Goal: Find specific page/section: Find specific page/section

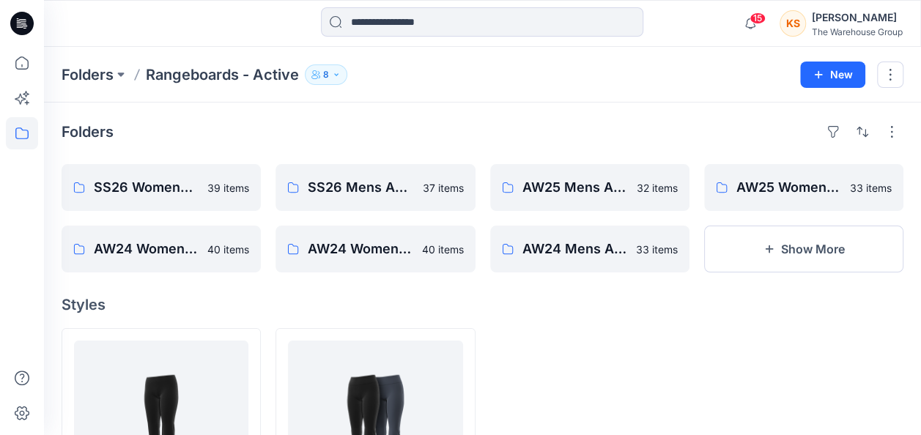
click at [557, 322] on div "Folders SS26 Womens Active Rangeboard 39 items AW24 Womens Active Rangeboard - …" at bounding box center [482, 343] width 877 height 480
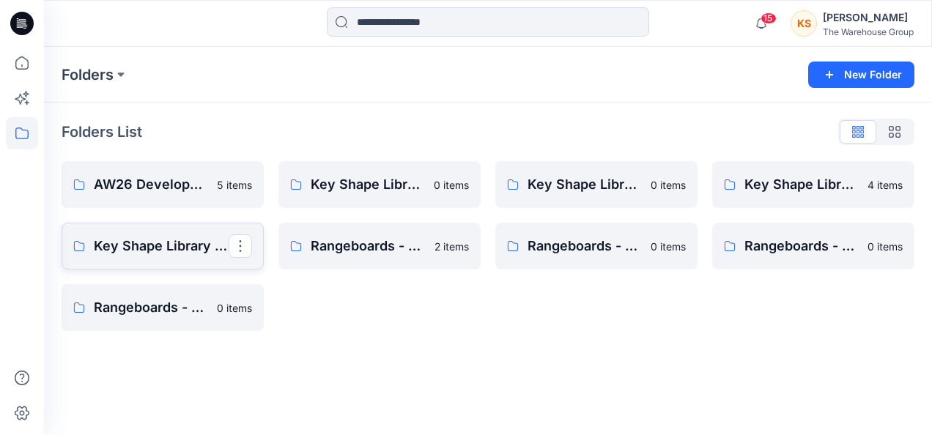
click at [168, 228] on link "Key Shape Library - Womenswear" at bounding box center [163, 246] width 202 height 47
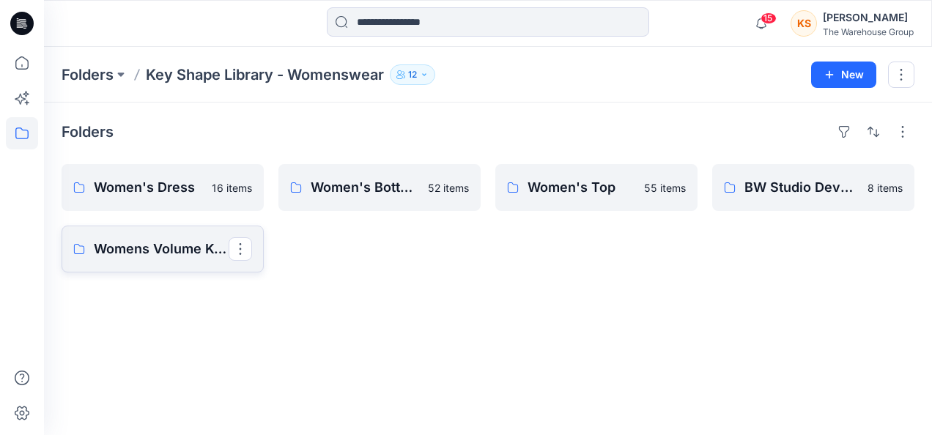
click at [135, 251] on p "Womens Volume Key Shapes" at bounding box center [161, 249] width 135 height 21
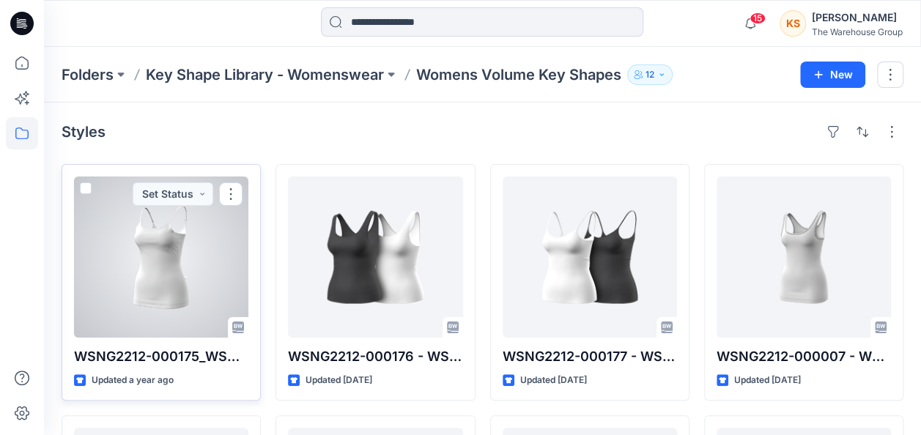
click at [85, 180] on div at bounding box center [161, 257] width 174 height 161
click at [88, 186] on span at bounding box center [86, 188] width 12 height 12
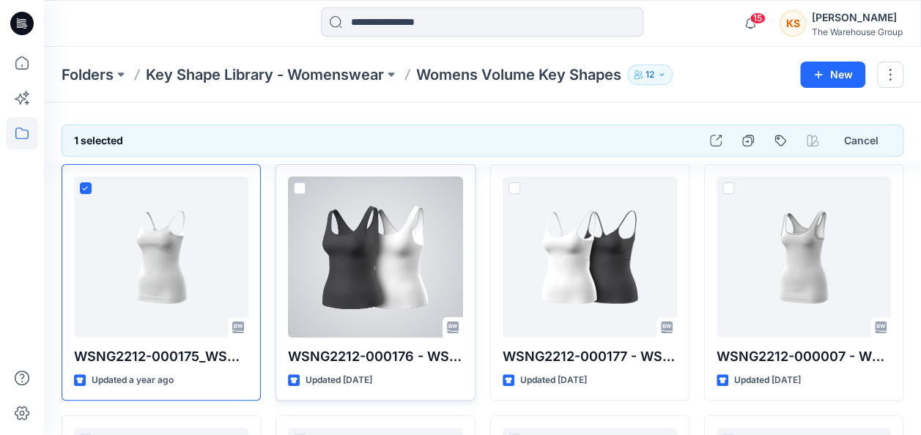
click at [298, 182] on span at bounding box center [300, 188] width 12 height 12
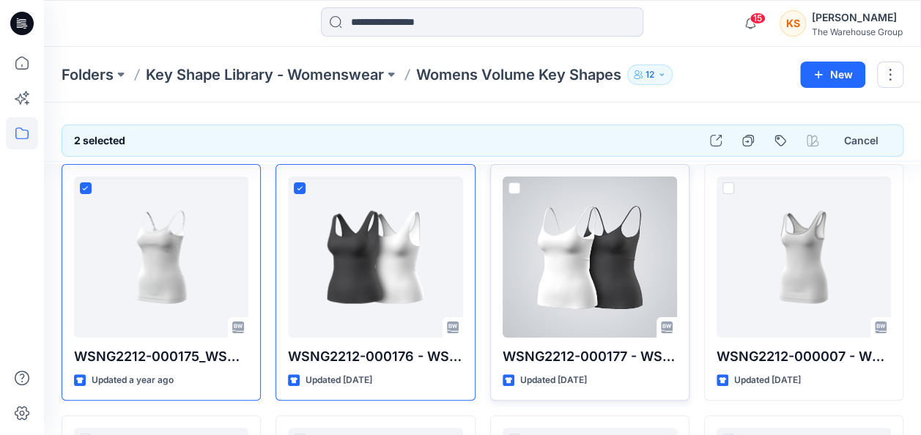
click at [520, 183] on div at bounding box center [590, 257] width 174 height 161
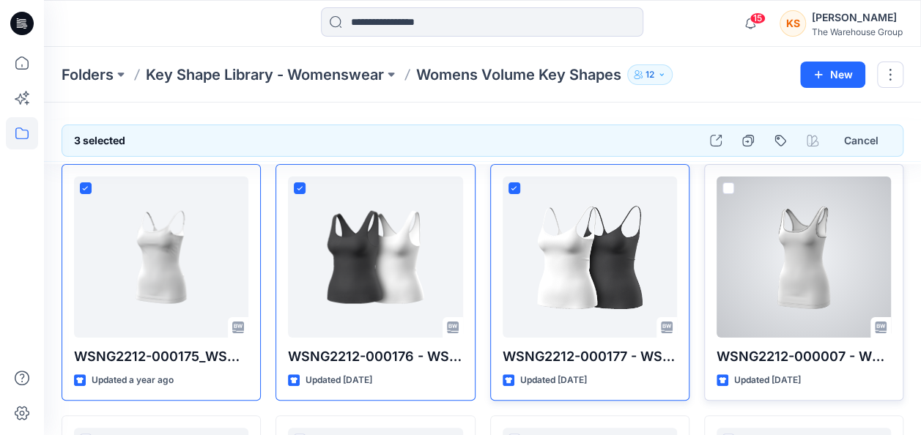
click at [731, 188] on span at bounding box center [729, 188] width 12 height 12
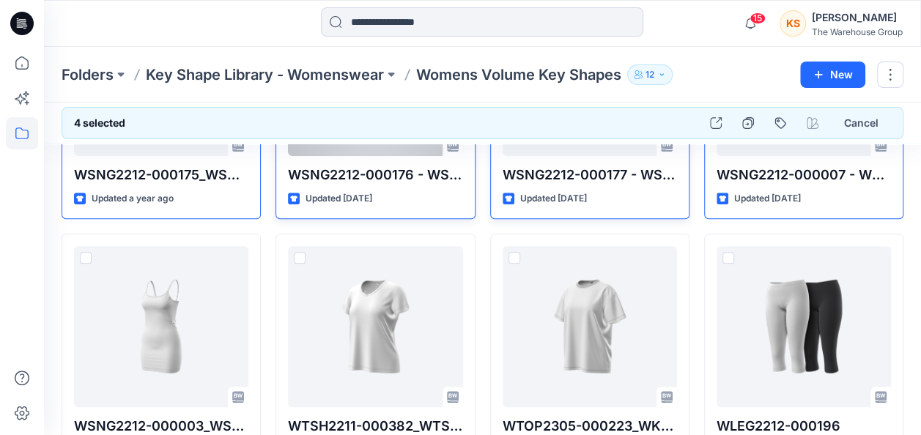
scroll to position [220, 0]
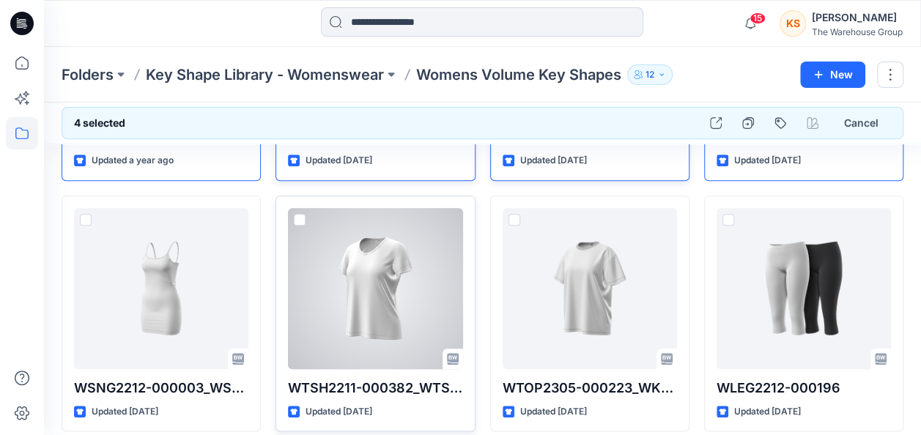
click at [300, 215] on span at bounding box center [300, 220] width 12 height 12
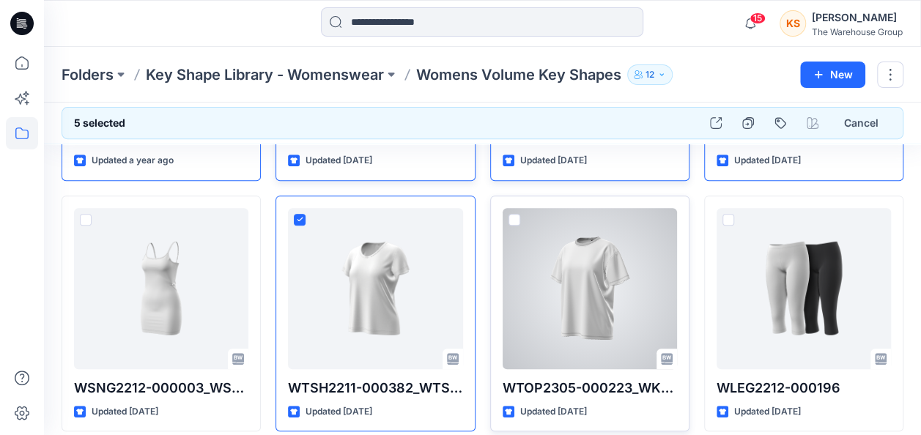
click at [516, 204] on div "WTOP2305-000223_WKTOP HH SS BOYFRIEND GRAPHIC Updated [DATE]" at bounding box center [589, 314] width 199 height 237
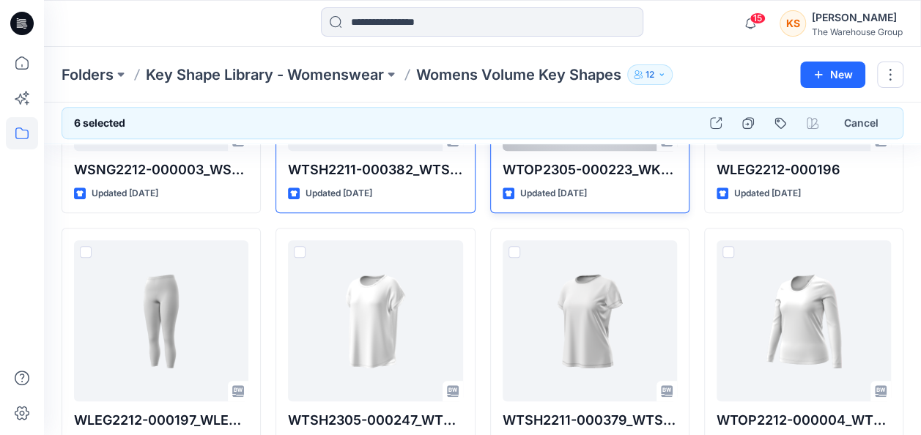
scroll to position [440, 0]
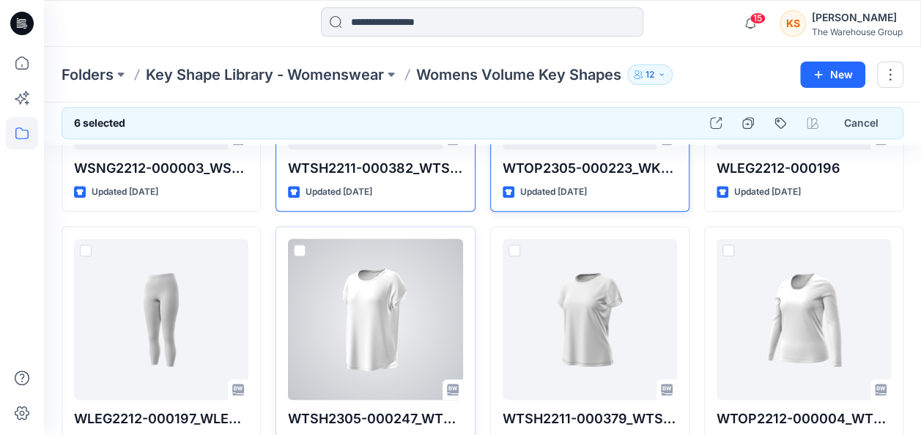
click at [303, 245] on span at bounding box center [300, 251] width 12 height 12
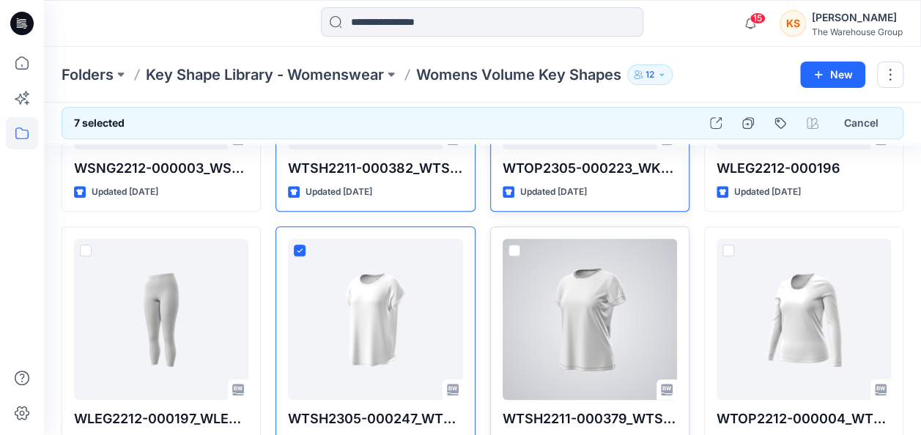
click at [509, 245] on label at bounding box center [515, 251] width 12 height 12
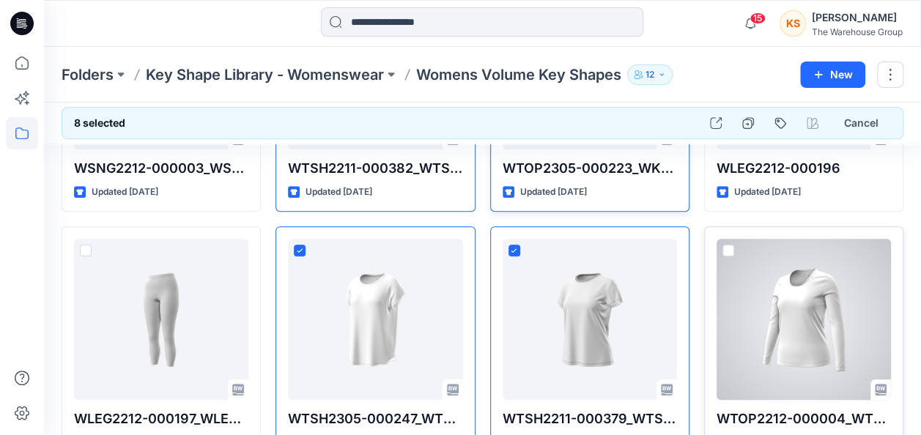
click at [730, 248] on span at bounding box center [729, 251] width 12 height 12
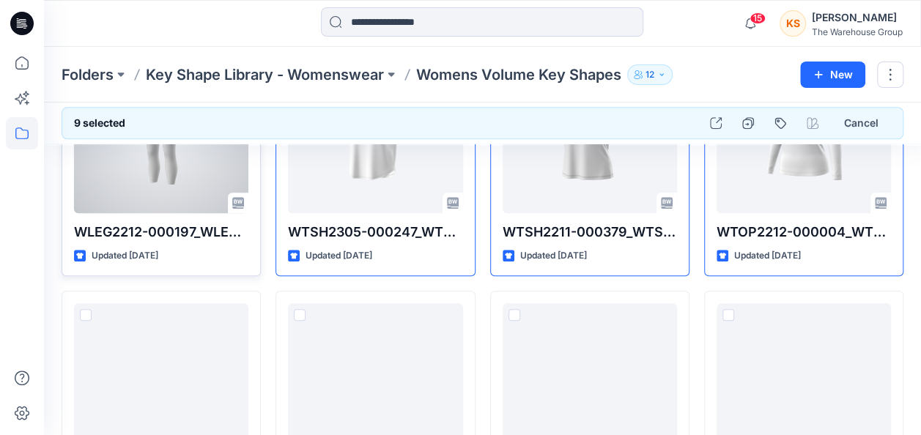
scroll to position [660, 0]
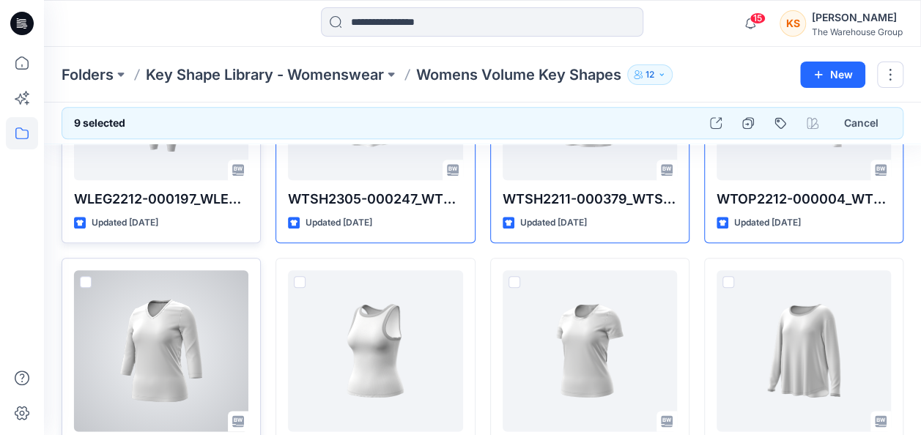
click at [81, 279] on span at bounding box center [86, 282] width 12 height 12
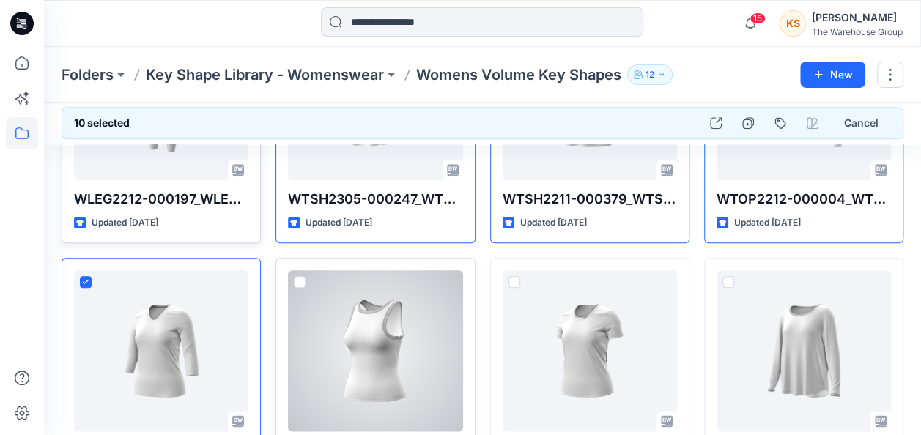
click at [296, 276] on span at bounding box center [300, 282] width 12 height 12
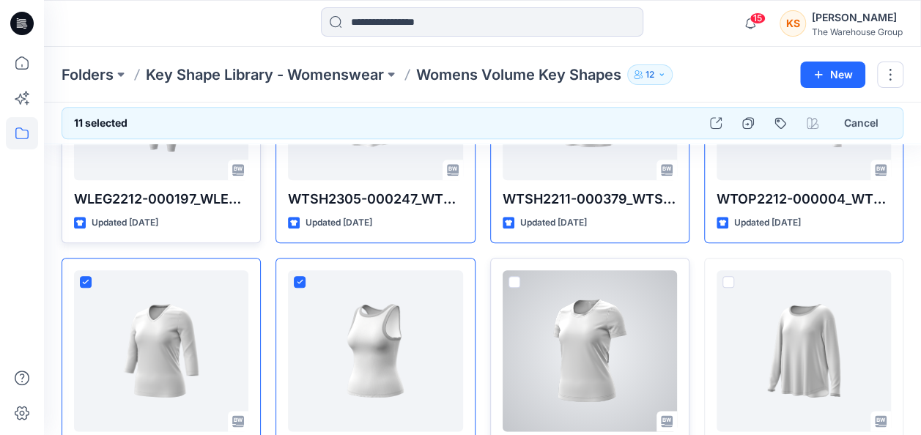
click at [517, 270] on div at bounding box center [590, 350] width 174 height 161
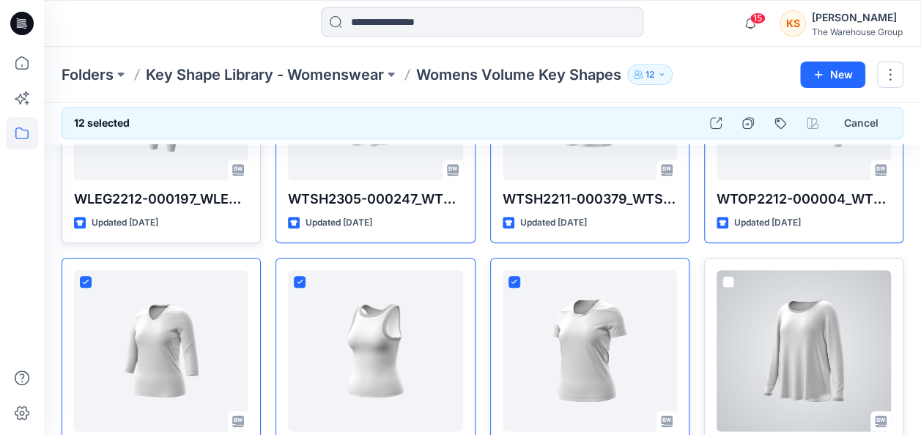
click at [726, 281] on span at bounding box center [729, 282] width 12 height 12
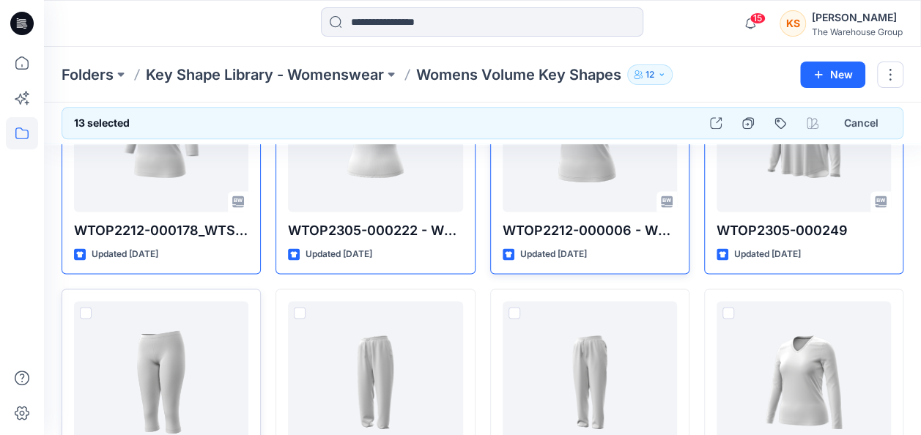
scroll to position [953, 0]
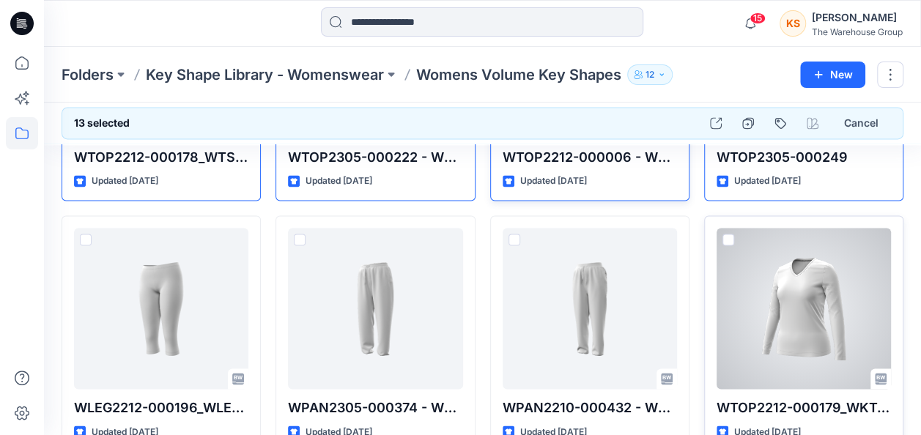
click at [731, 236] on span at bounding box center [729, 240] width 12 height 12
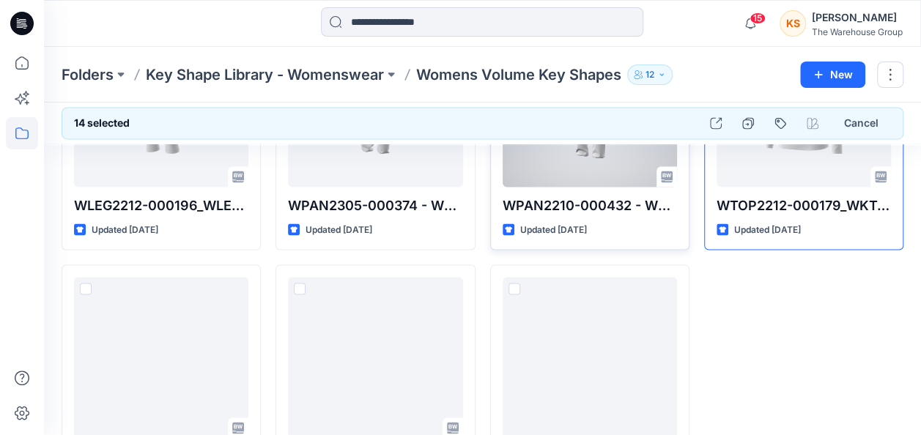
scroll to position [1173, 0]
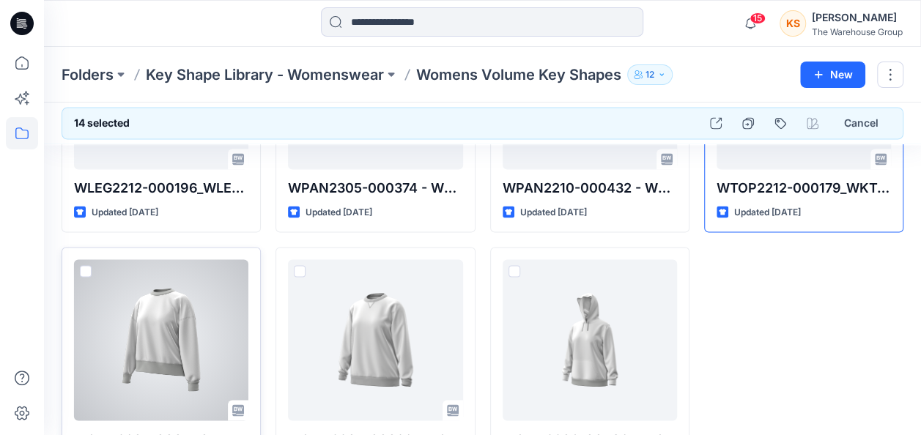
click at [85, 265] on span at bounding box center [86, 271] width 12 height 12
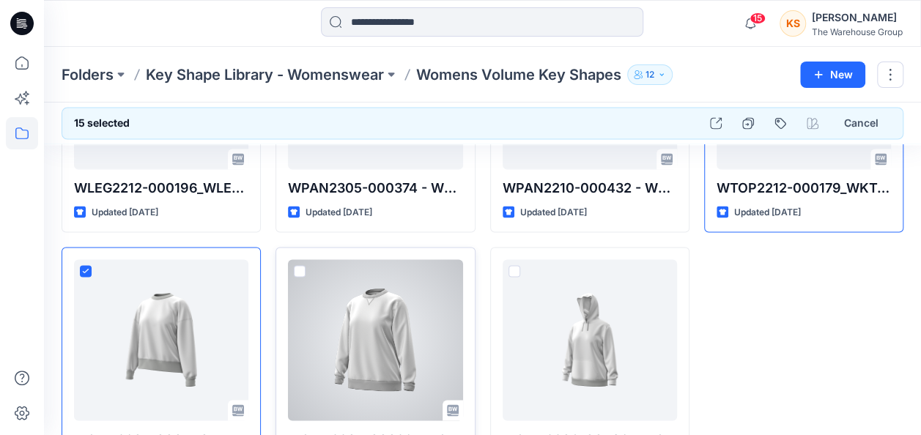
click at [300, 267] on span at bounding box center [300, 271] width 12 height 12
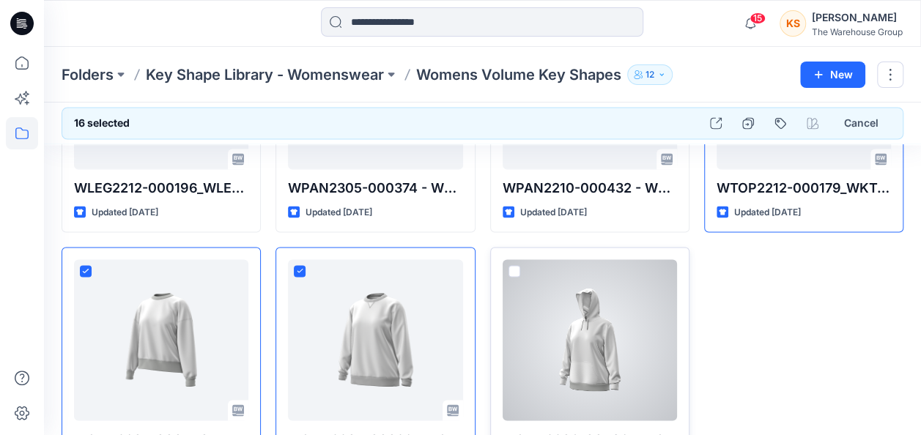
click at [516, 267] on span at bounding box center [515, 271] width 12 height 12
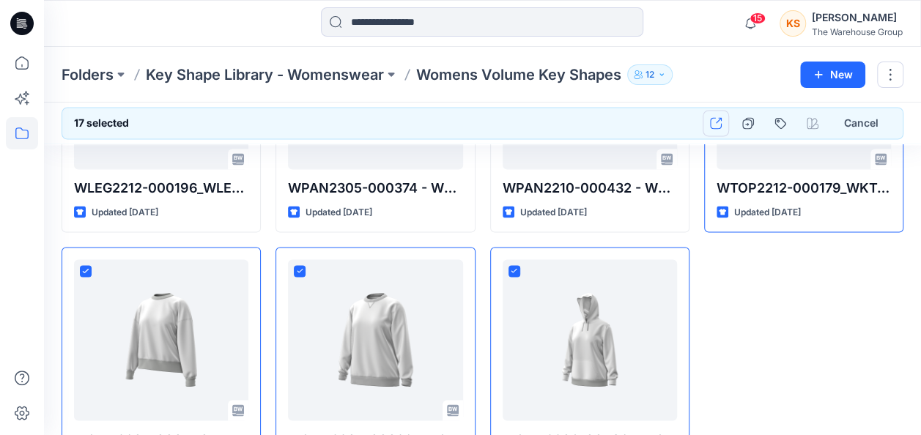
click at [725, 117] on button "button" at bounding box center [716, 123] width 26 height 26
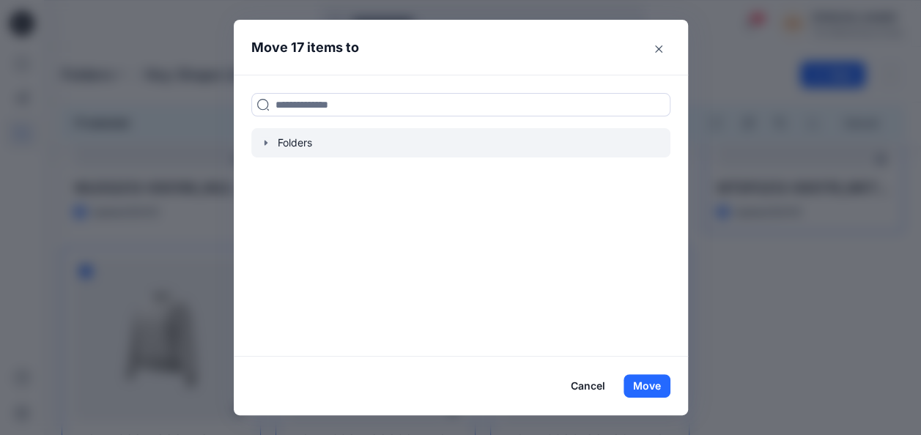
click at [267, 142] on icon "button" at bounding box center [266, 143] width 12 height 12
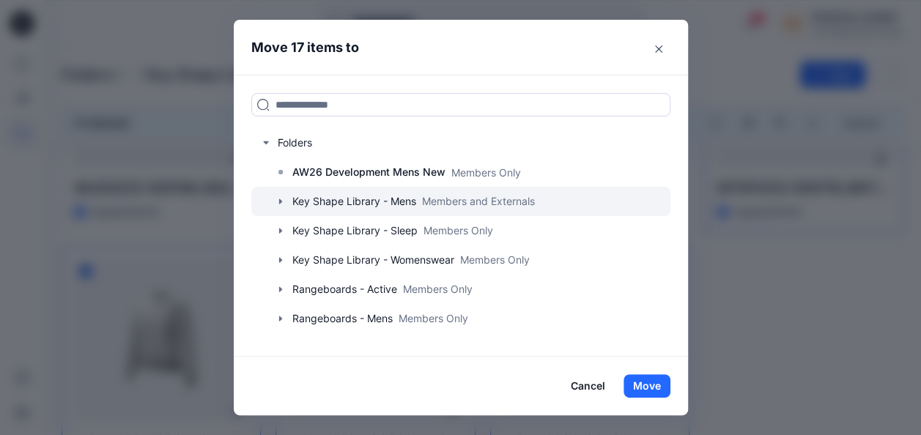
click at [309, 192] on div at bounding box center [460, 201] width 419 height 29
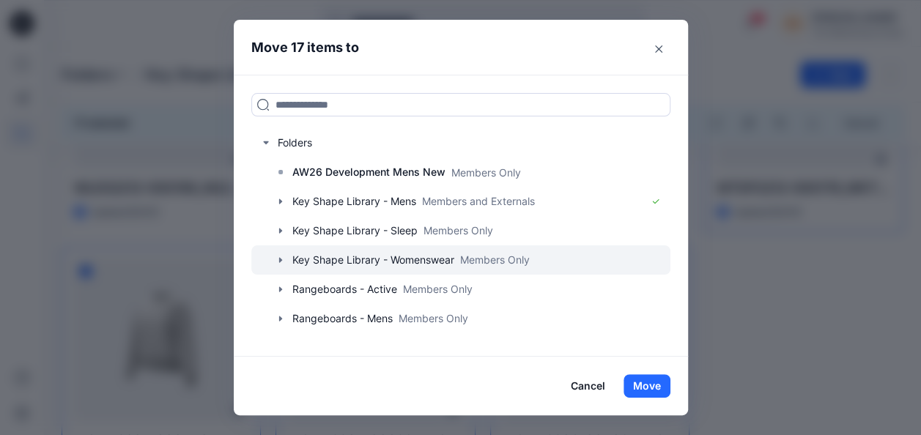
click at [287, 261] on icon "button" at bounding box center [281, 260] width 12 height 12
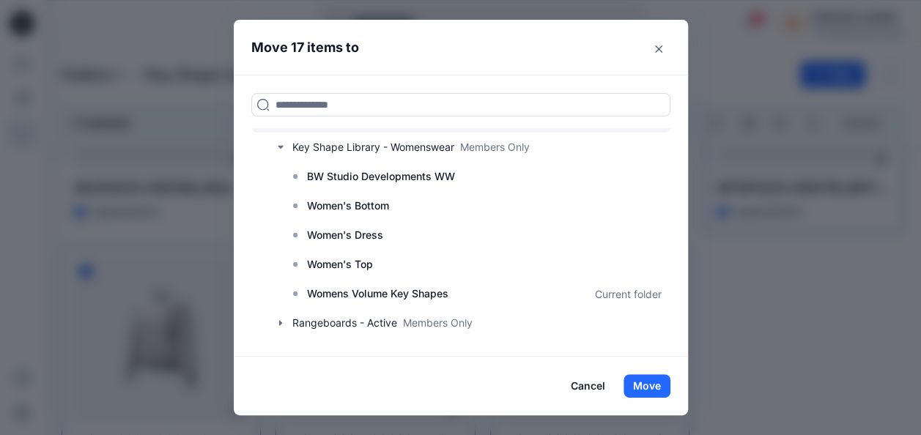
scroll to position [147, 0]
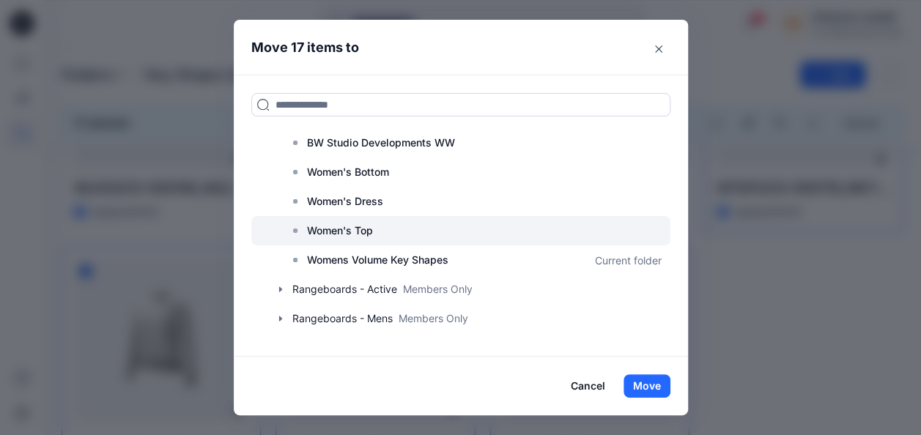
click at [372, 229] on p "Women's Top" at bounding box center [340, 231] width 66 height 18
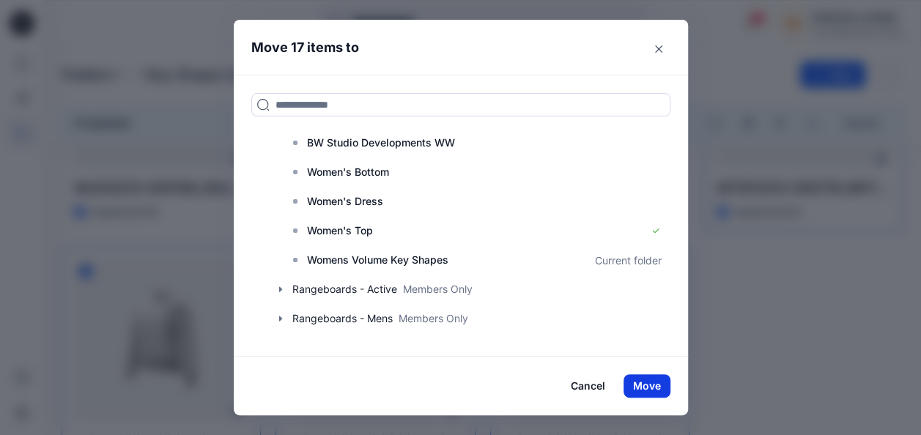
click at [661, 382] on button "Move" at bounding box center [647, 385] width 47 height 23
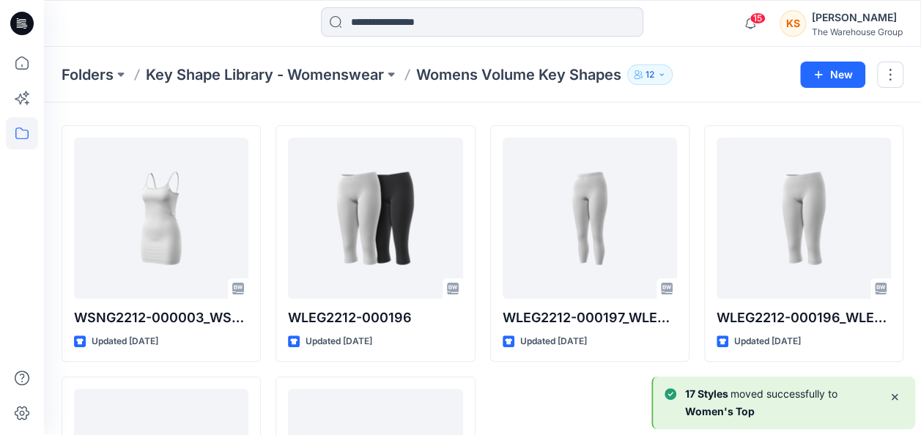
scroll to position [0, 0]
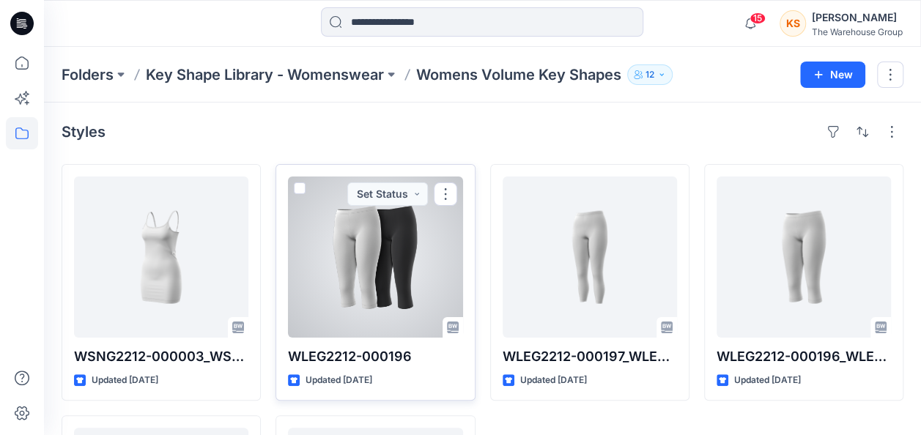
click at [295, 185] on span at bounding box center [300, 188] width 12 height 12
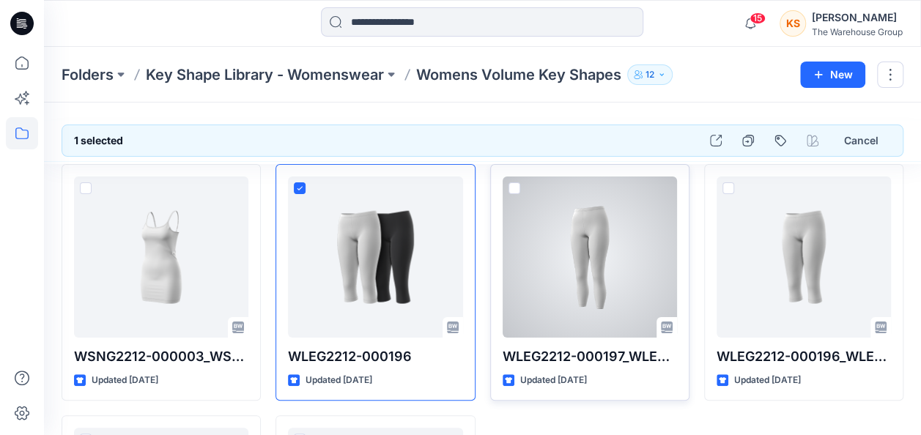
click at [517, 184] on span at bounding box center [515, 188] width 12 height 12
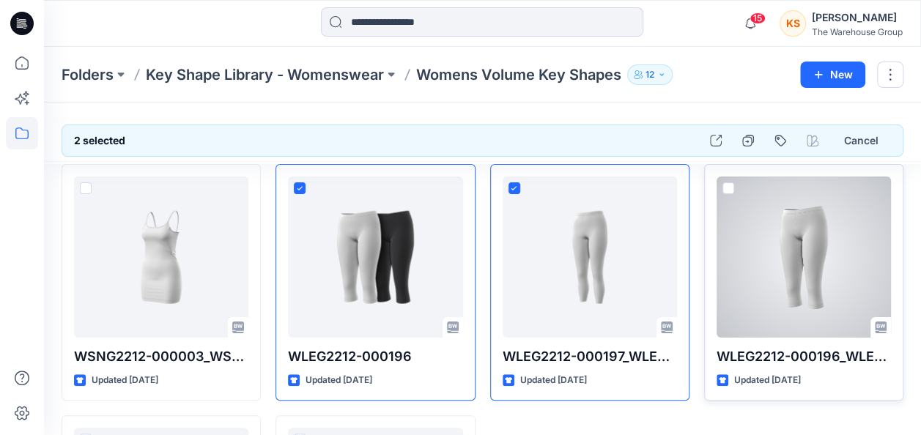
click at [726, 185] on span at bounding box center [729, 188] width 12 height 12
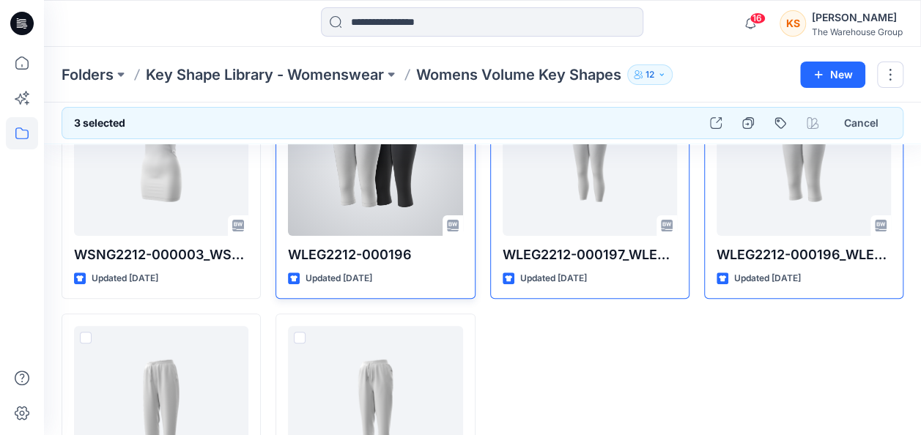
scroll to position [220, 0]
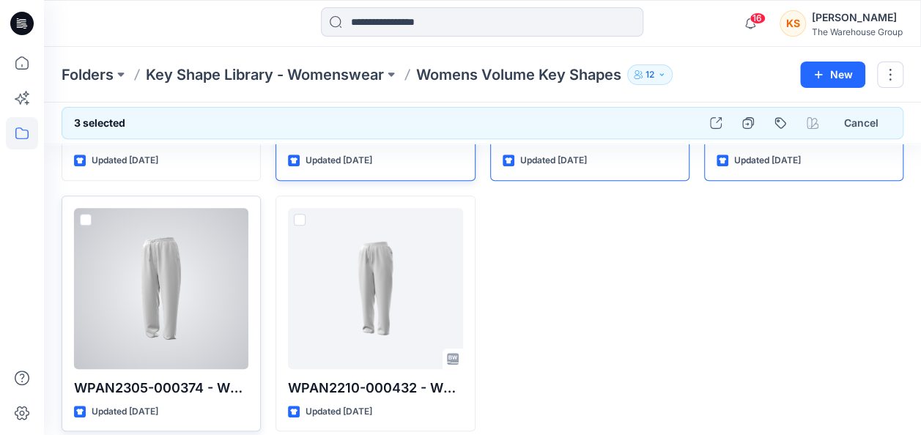
click at [86, 214] on span at bounding box center [86, 220] width 12 height 12
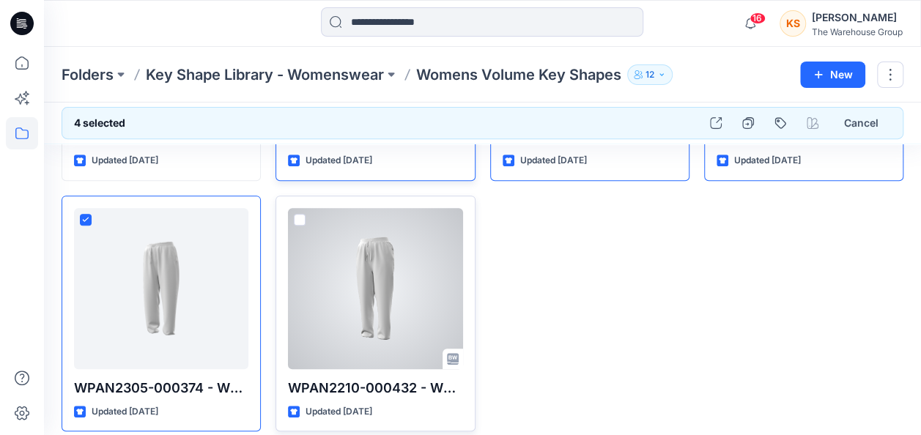
click at [299, 209] on div at bounding box center [375, 288] width 174 height 161
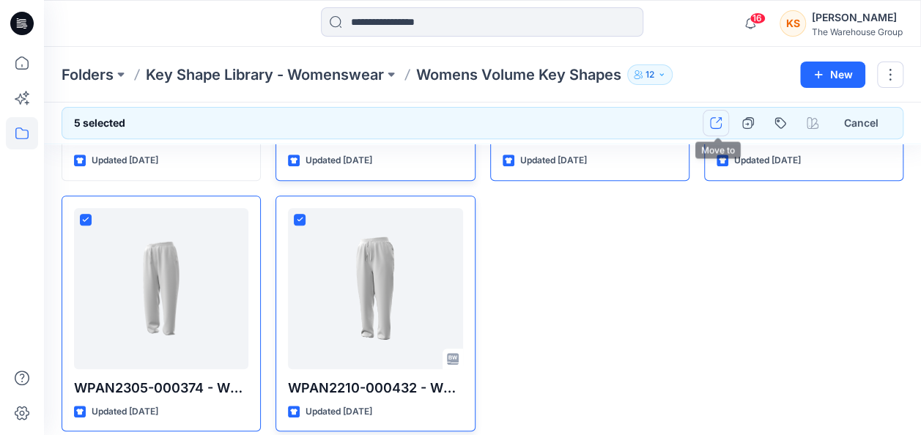
click at [721, 124] on icon "button" at bounding box center [716, 123] width 12 height 12
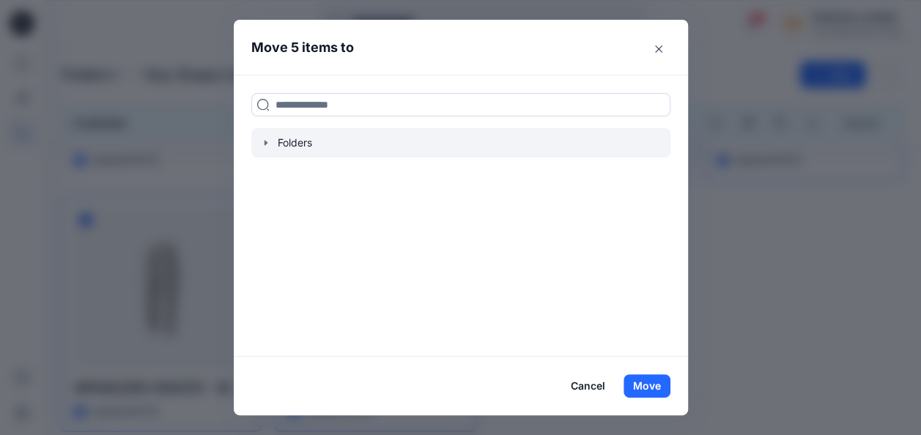
click at [267, 139] on icon "button" at bounding box center [266, 143] width 12 height 12
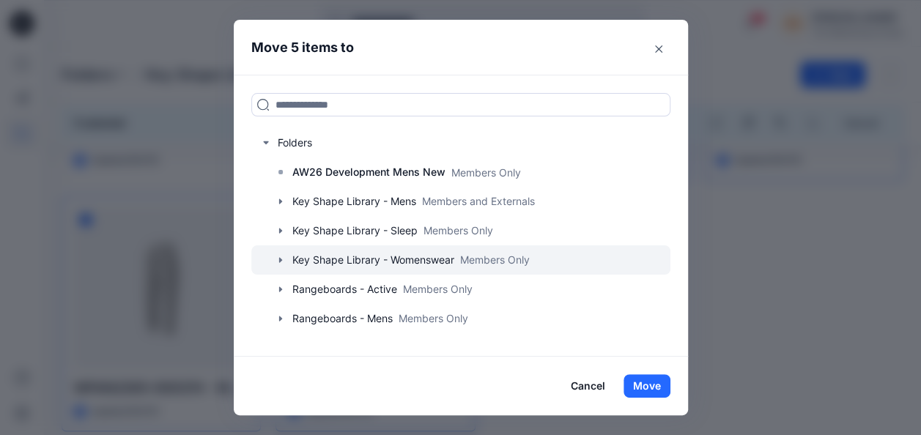
click at [287, 259] on icon "button" at bounding box center [281, 260] width 12 height 12
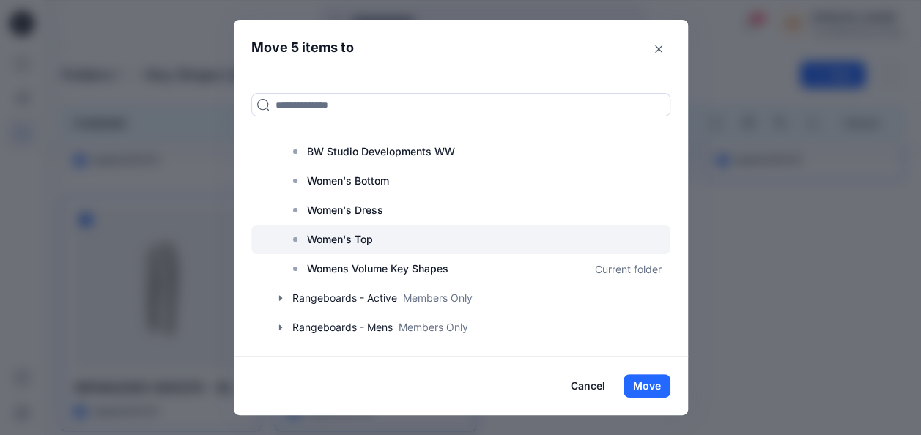
scroll to position [53, 0]
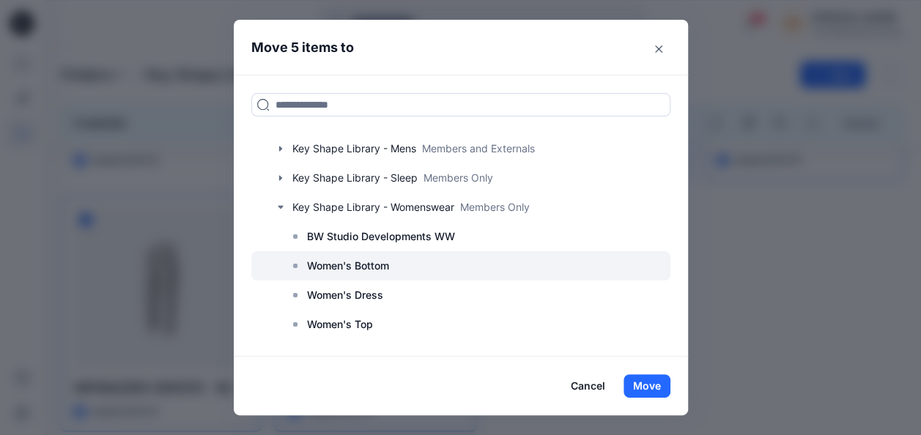
click at [369, 267] on p "Women's Bottom" at bounding box center [348, 266] width 82 height 18
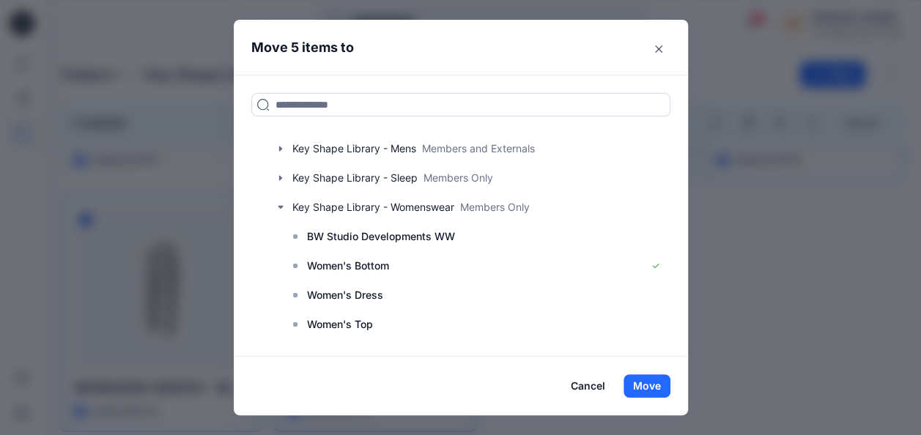
click at [615, 396] on button "Cancel" at bounding box center [587, 385] width 53 height 23
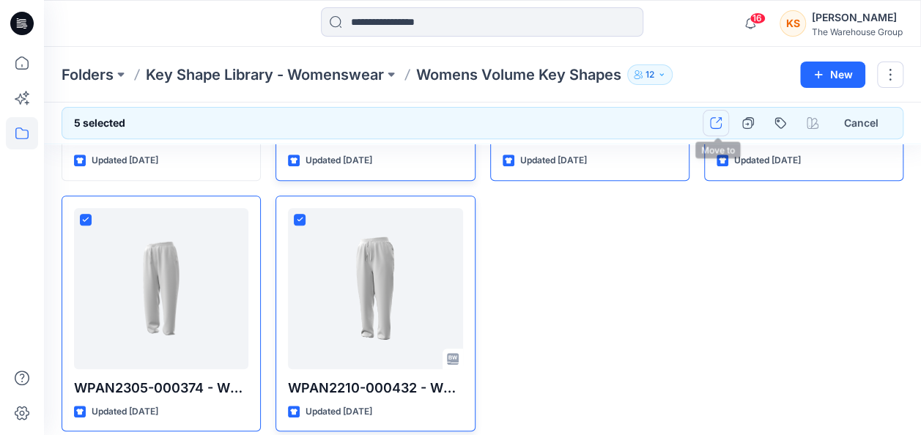
click at [715, 112] on button "button" at bounding box center [716, 123] width 26 height 26
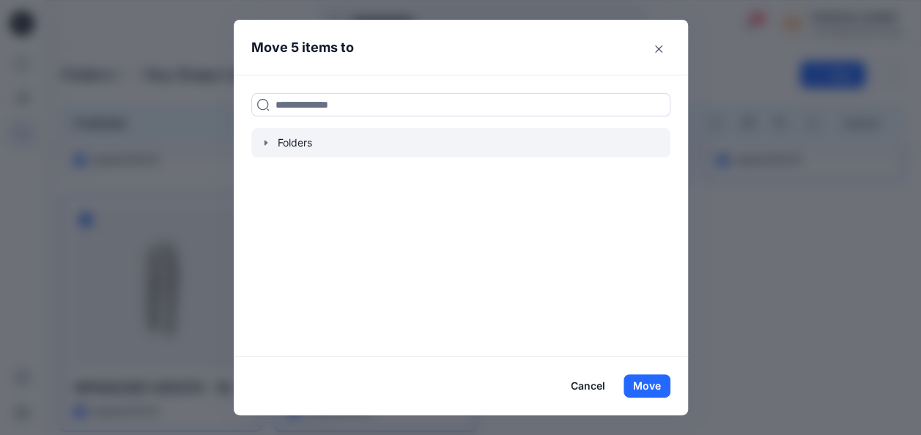
click at [267, 140] on icon "button" at bounding box center [265, 142] width 3 height 5
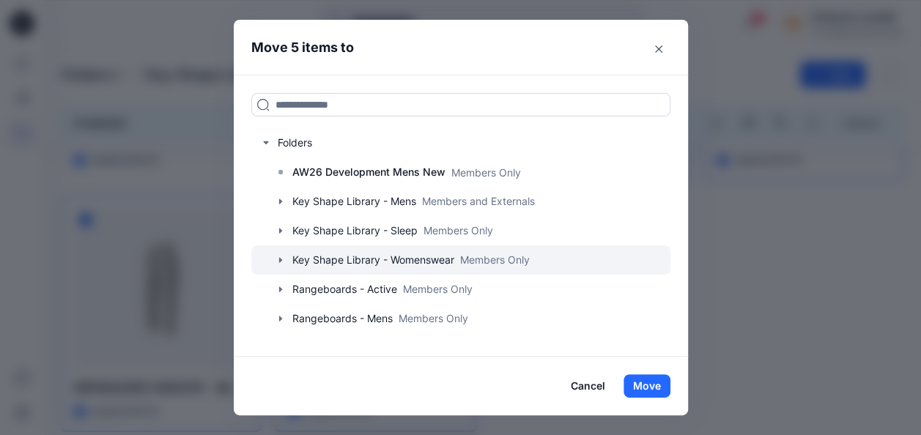
click at [293, 255] on div at bounding box center [460, 260] width 419 height 29
click at [287, 257] on icon "button" at bounding box center [281, 260] width 12 height 12
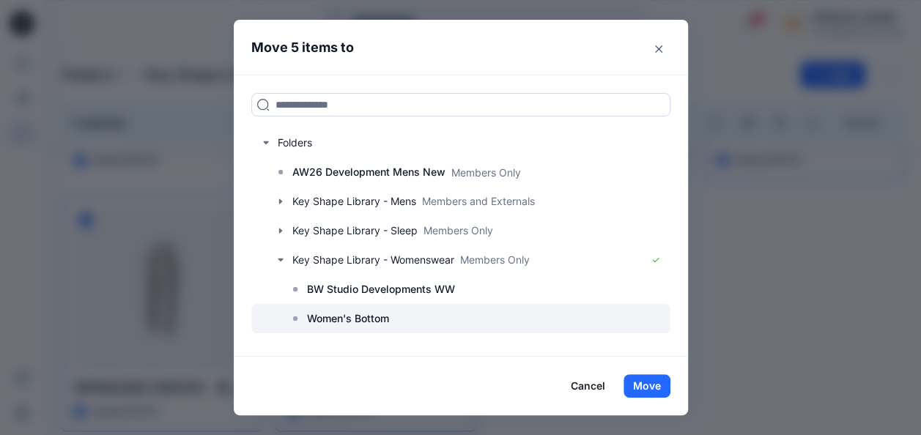
click at [350, 312] on p "Women's Bottom" at bounding box center [348, 319] width 82 height 18
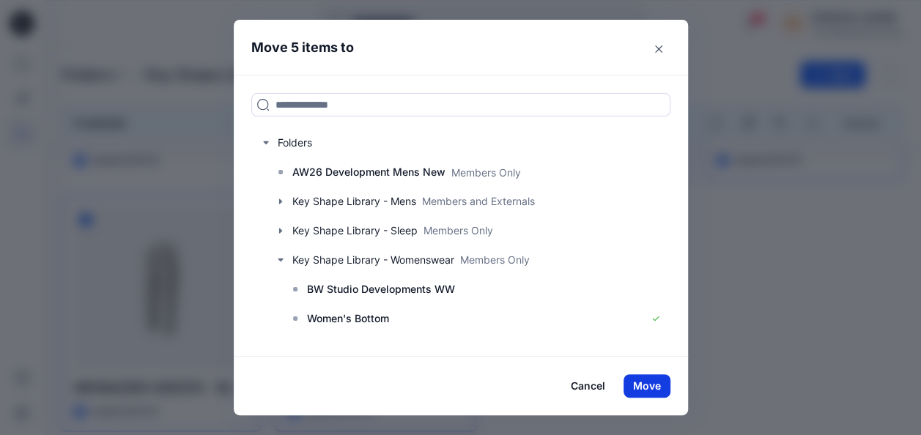
click at [663, 387] on button "Move" at bounding box center [647, 385] width 47 height 23
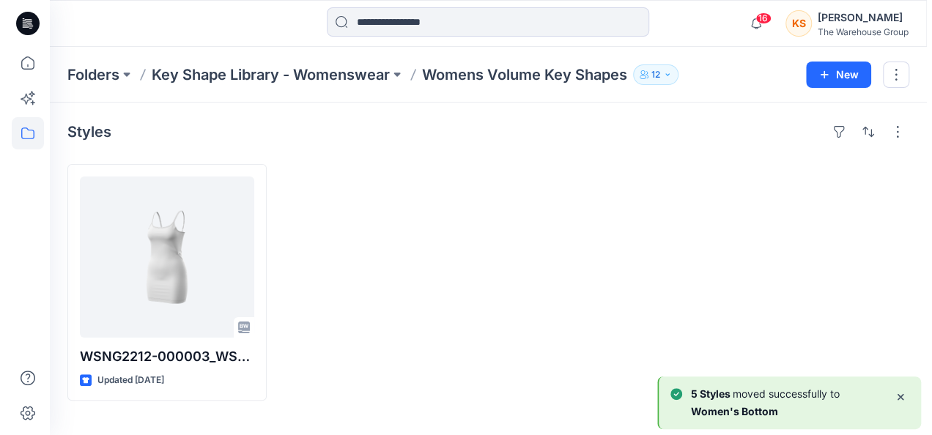
scroll to position [0, 0]
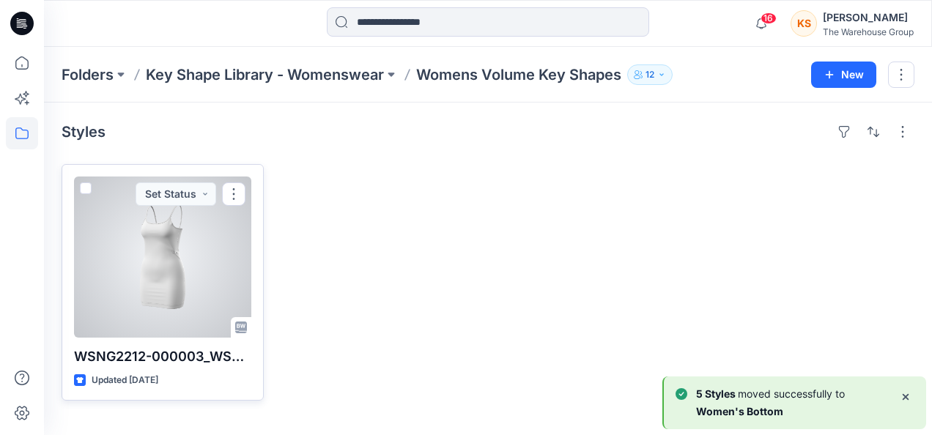
click at [75, 184] on div at bounding box center [162, 257] width 177 height 161
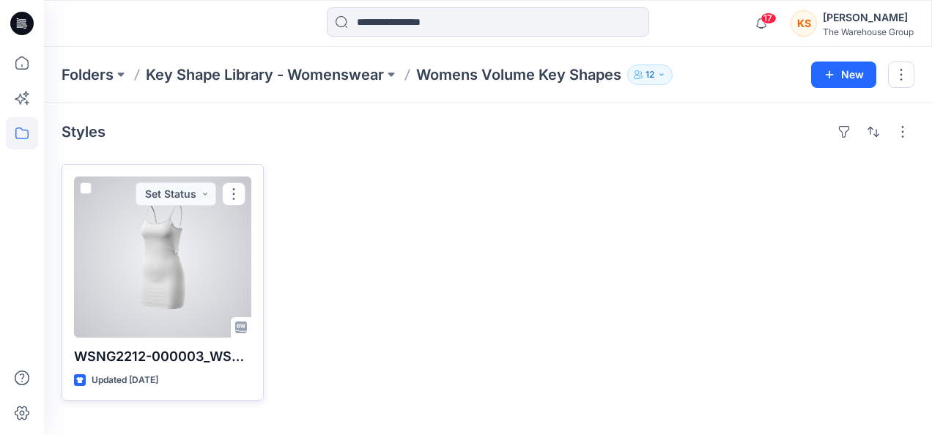
click at [86, 180] on div at bounding box center [162, 257] width 177 height 161
click at [86, 188] on span at bounding box center [86, 188] width 12 height 12
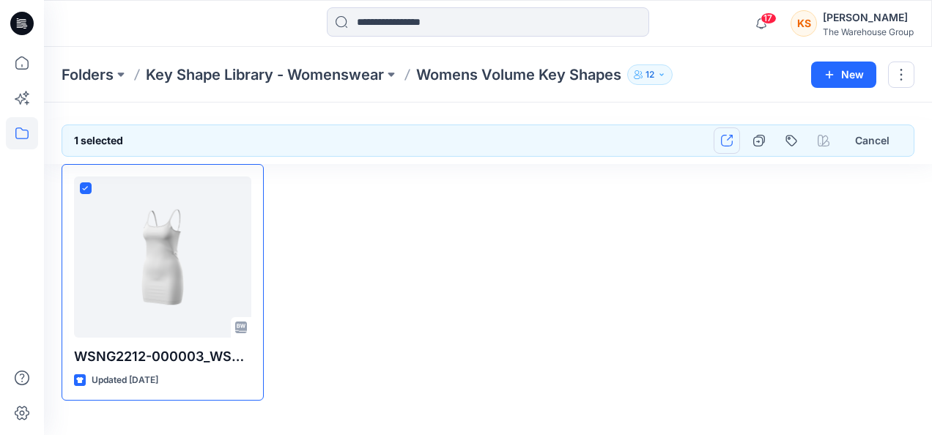
click at [732, 135] on icon "button" at bounding box center [727, 141] width 12 height 12
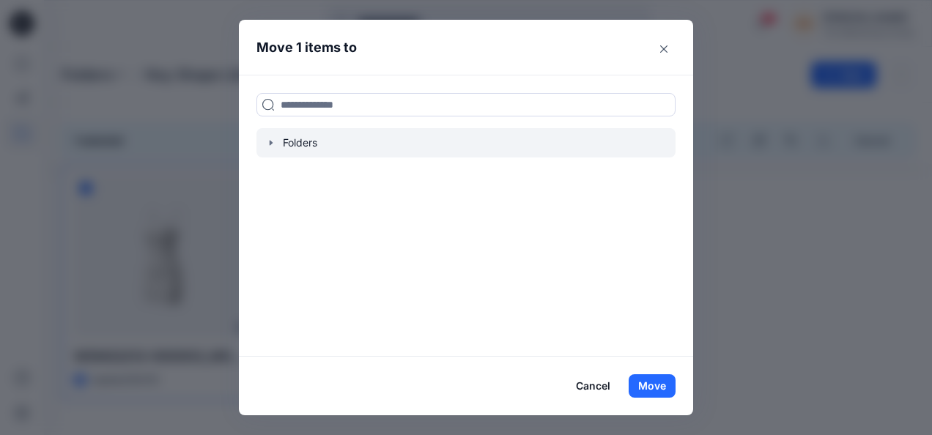
click at [271, 144] on icon "button" at bounding box center [271, 143] width 12 height 12
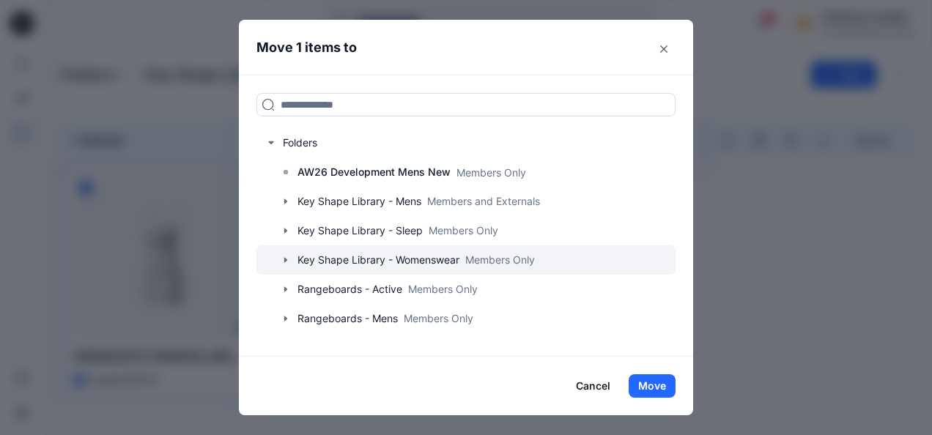
click at [286, 258] on icon "button" at bounding box center [286, 260] width 12 height 12
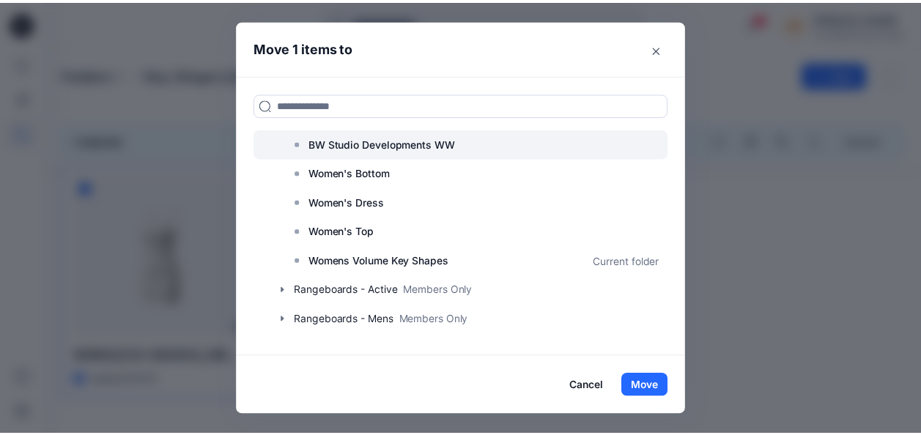
scroll to position [147, 0]
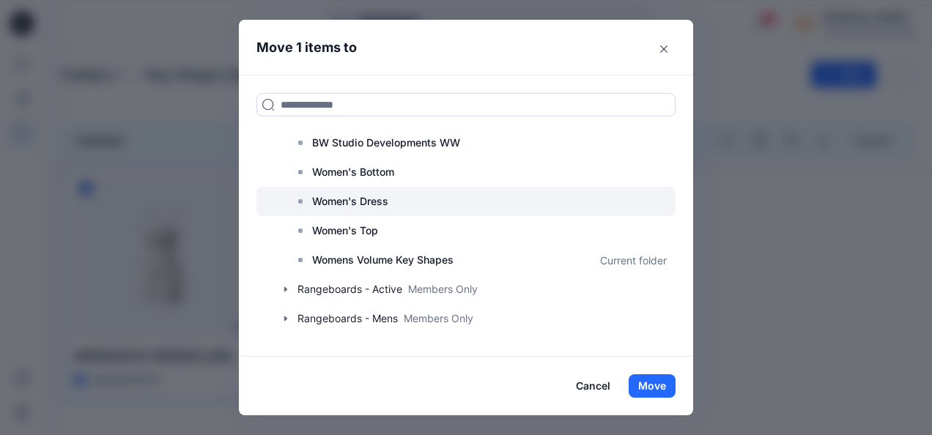
click at [369, 195] on p "Women's Dress" at bounding box center [350, 202] width 76 height 18
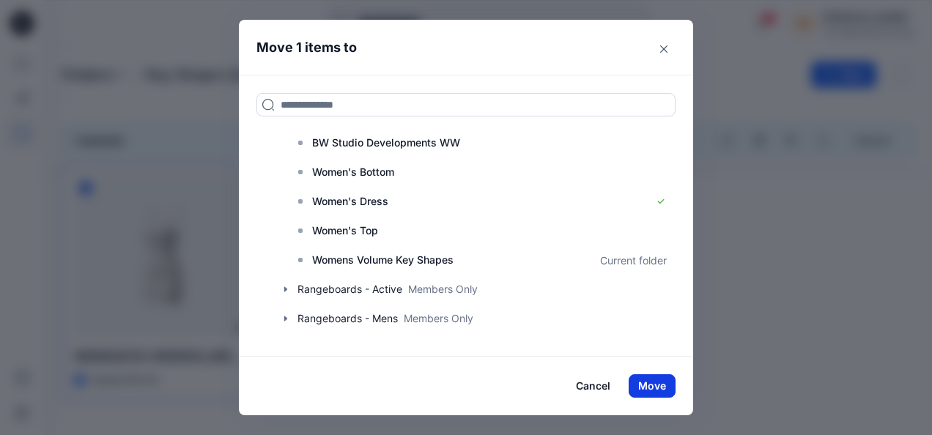
click at [646, 382] on button "Move" at bounding box center [652, 385] width 47 height 23
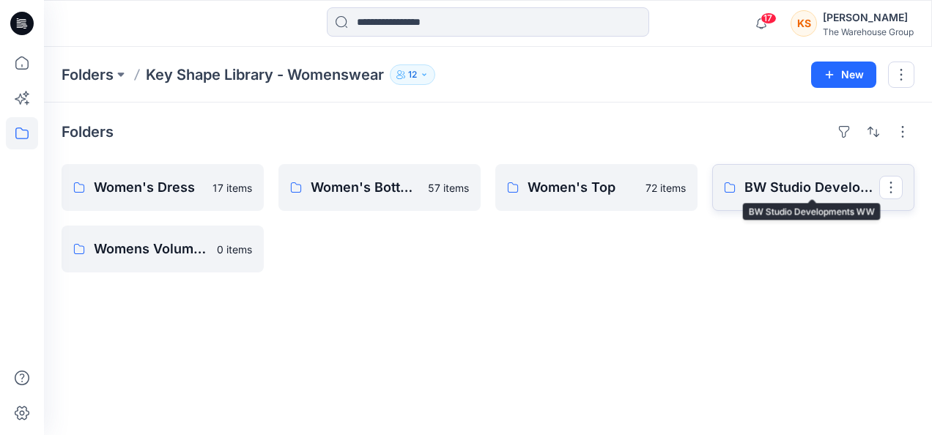
click at [790, 186] on p "BW Studio Developments WW" at bounding box center [812, 187] width 135 height 21
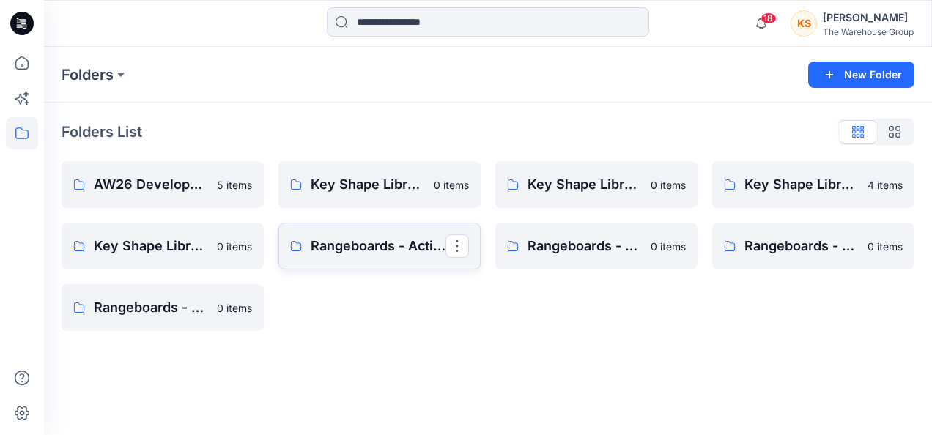
click at [404, 231] on link "Rangeboards - Active" at bounding box center [379, 246] width 202 height 47
